Goal: Task Accomplishment & Management: Manage account settings

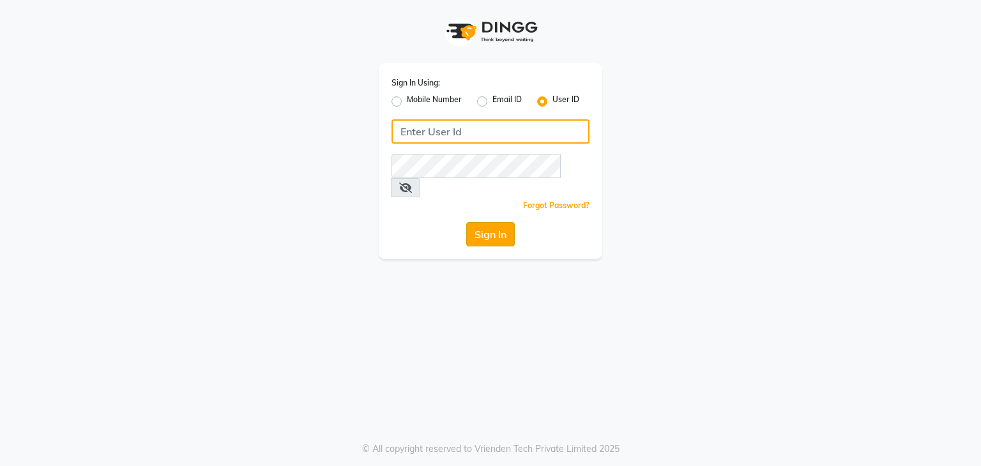
type input "glamup"
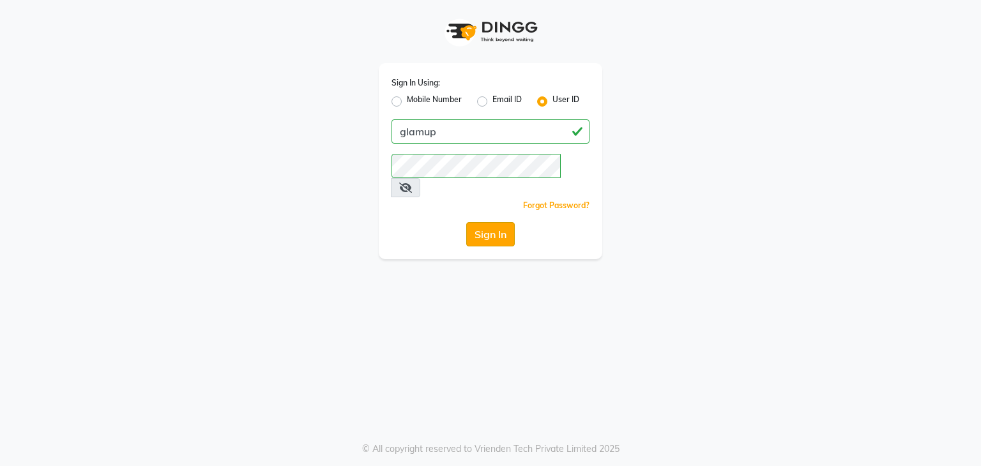
click at [488, 222] on button "Sign In" at bounding box center [490, 234] width 49 height 24
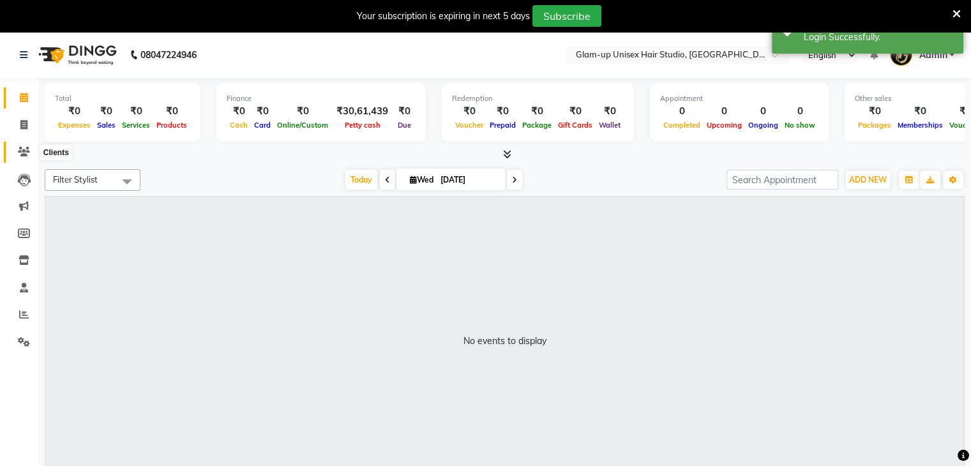
click at [25, 155] on icon at bounding box center [24, 152] width 12 height 10
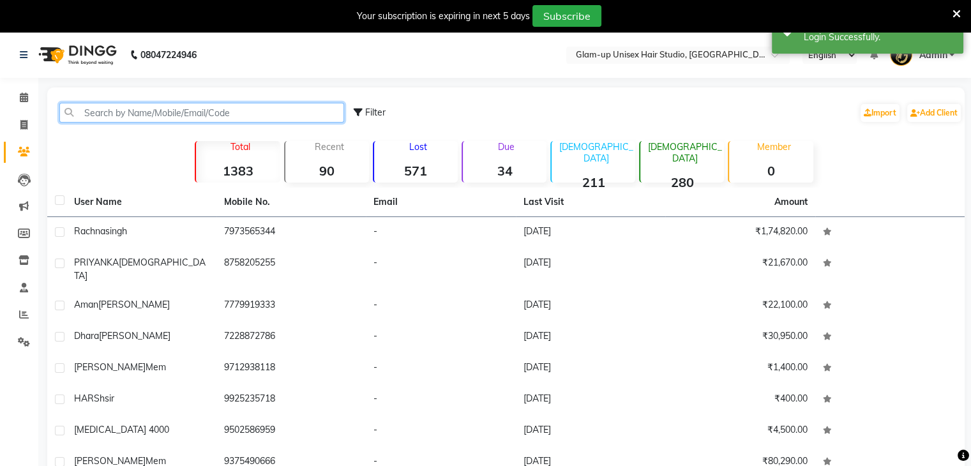
click at [79, 110] on input "text" at bounding box center [201, 113] width 285 height 20
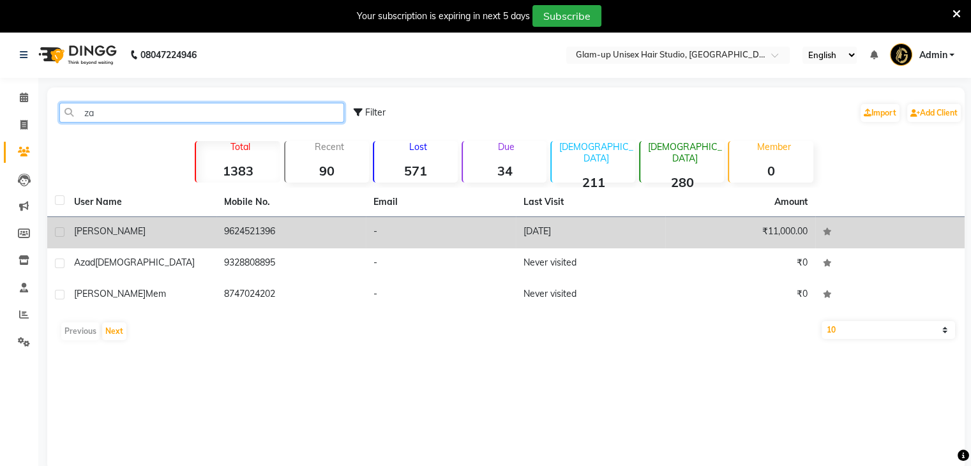
type input "za"
click at [230, 238] on td "9624521396" at bounding box center [291, 232] width 150 height 31
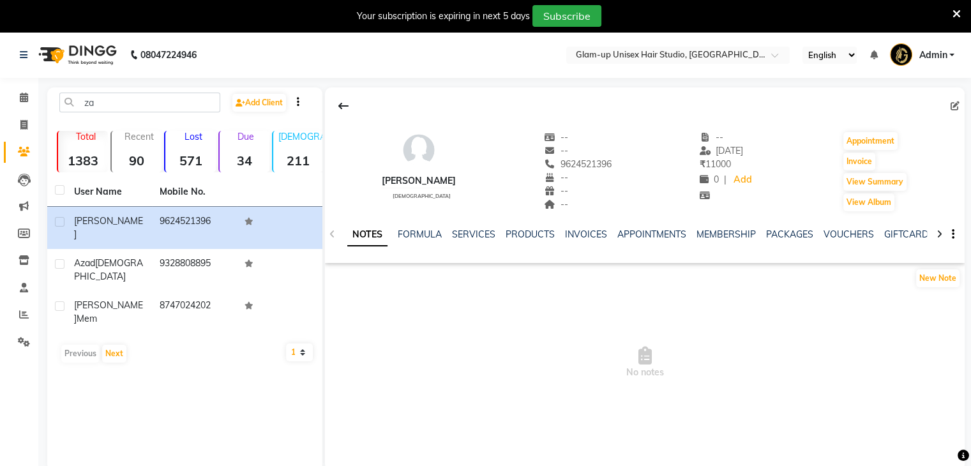
click at [478, 241] on div "SERVICES" at bounding box center [473, 234] width 43 height 13
click at [477, 234] on link "SERVICES" at bounding box center [473, 234] width 43 height 11
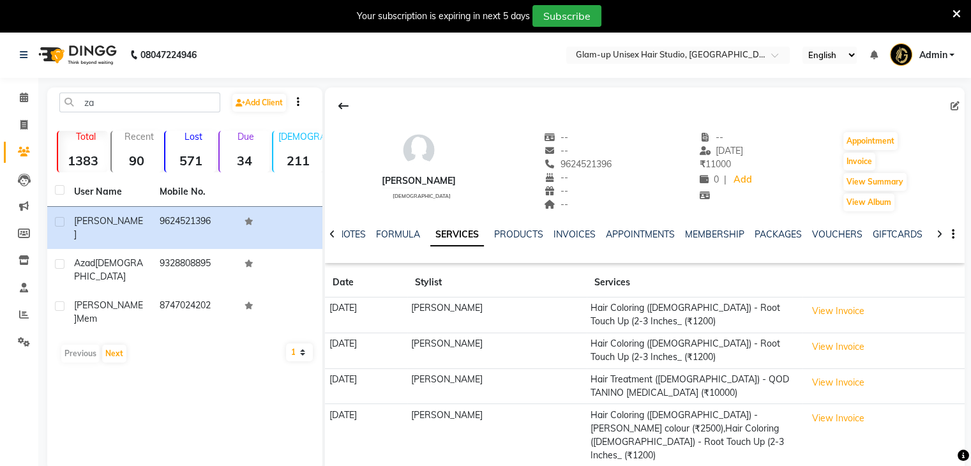
click at [847, 321] on td "View Invoice" at bounding box center [884, 316] width 162 height 36
click at [848, 317] on button "View Invoice" at bounding box center [838, 311] width 64 height 20
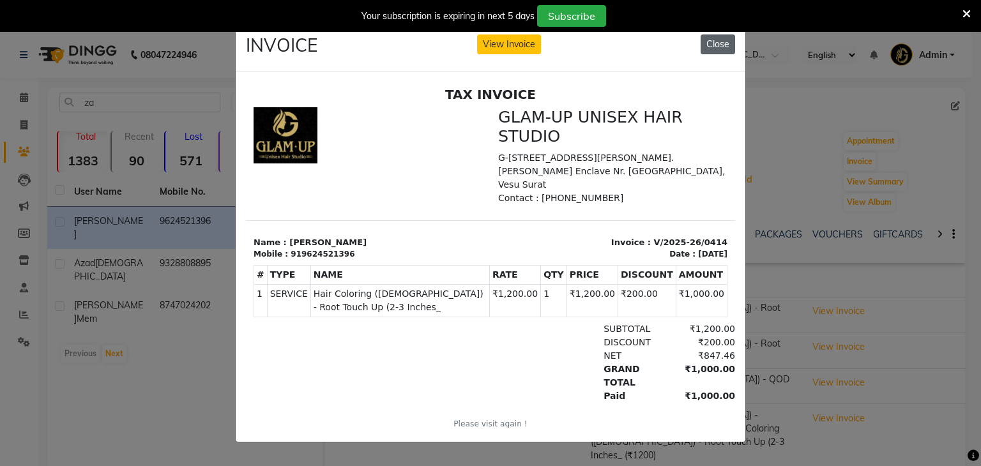
click at [714, 42] on button "Close" at bounding box center [717, 44] width 34 height 20
